Goal: Information Seeking & Learning: Compare options

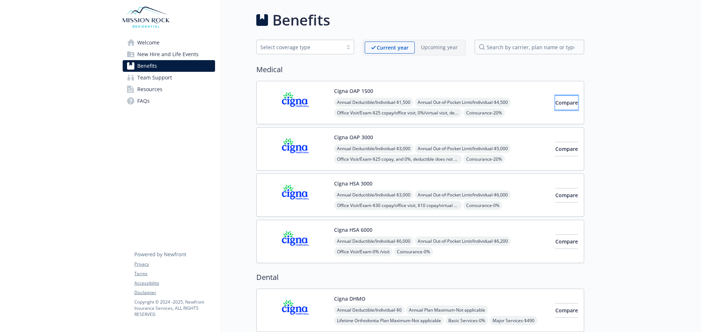
click at [555, 104] on span "Compare" at bounding box center [566, 102] width 23 height 7
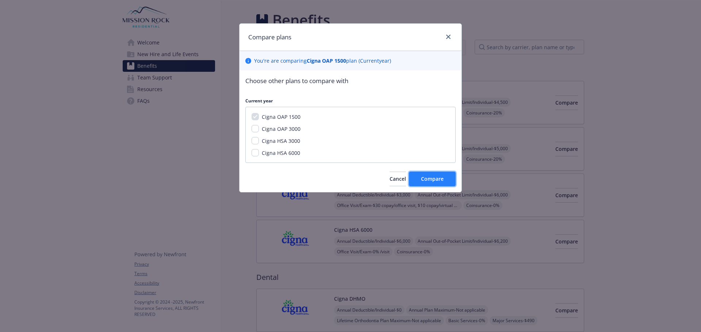
click at [421, 177] on span "Compare" at bounding box center [432, 178] width 23 height 7
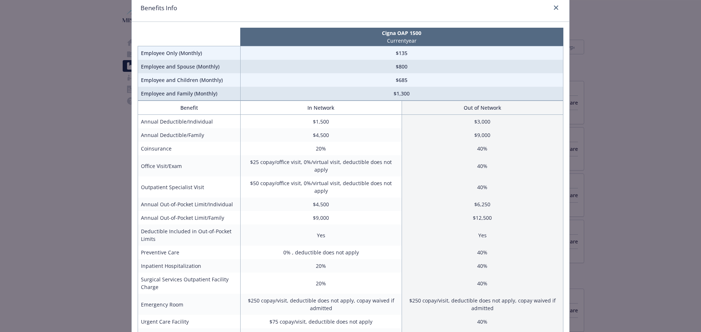
scroll to position [15, 0]
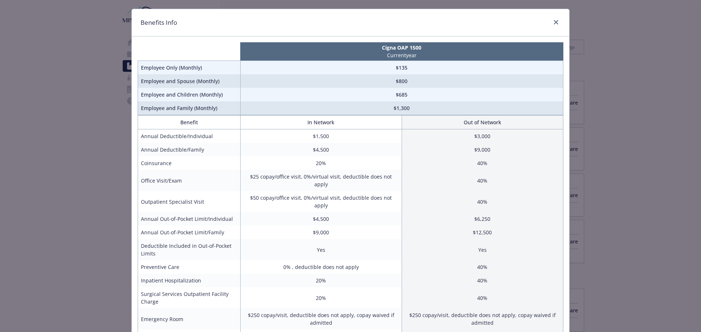
click at [630, 144] on div "Benefits Info Cigna OAP 1500 Current year Employee Only (Monthly) $135 Employee…" at bounding box center [350, 166] width 701 height 332
click at [555, 21] on icon "close" at bounding box center [555, 22] width 4 height 4
